Goal: Consume media (video, audio)

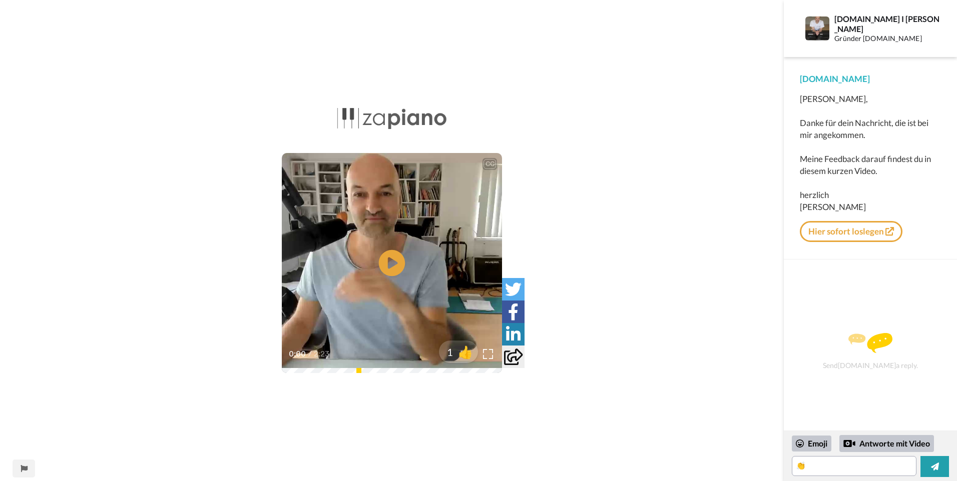
click at [385, 262] on icon at bounding box center [392, 263] width 27 height 27
click at [428, 228] on video at bounding box center [392, 263] width 220 height 220
click at [395, 262] on icon "Play/Pause" at bounding box center [392, 264] width 27 height 48
drag, startPoint x: 313, startPoint y: 366, endPoint x: 269, endPoint y: 370, distance: 44.2
click at [269, 370] on div "CC Play/Pause Dann gehe ich mal davon aus, Du hast Zeit zum Üben. 0:19 / 2:23 1…" at bounding box center [391, 247] width 783 height 283
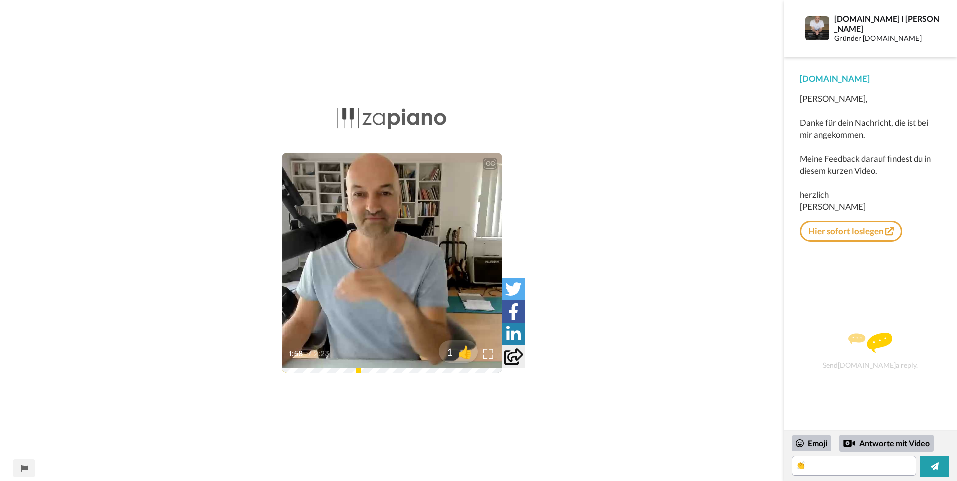
click at [488, 352] on div at bounding box center [458, 352] width 80 height 80
click at [488, 351] on div at bounding box center [458, 352] width 80 height 80
click at [490, 354] on div at bounding box center [458, 352] width 80 height 80
click at [485, 356] on div at bounding box center [458, 352] width 80 height 80
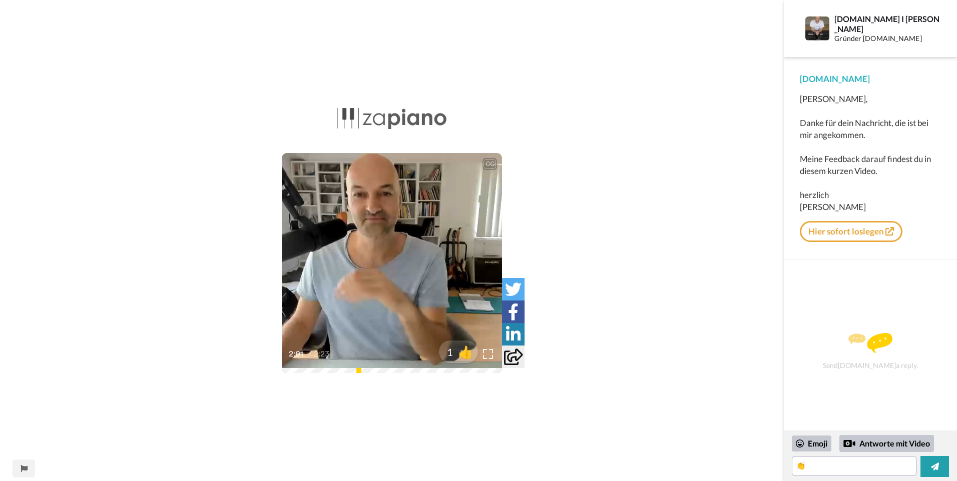
click at [485, 356] on div at bounding box center [458, 352] width 80 height 80
click at [488, 354] on div at bounding box center [458, 352] width 80 height 80
